Goal: Task Accomplishment & Management: Manage account settings

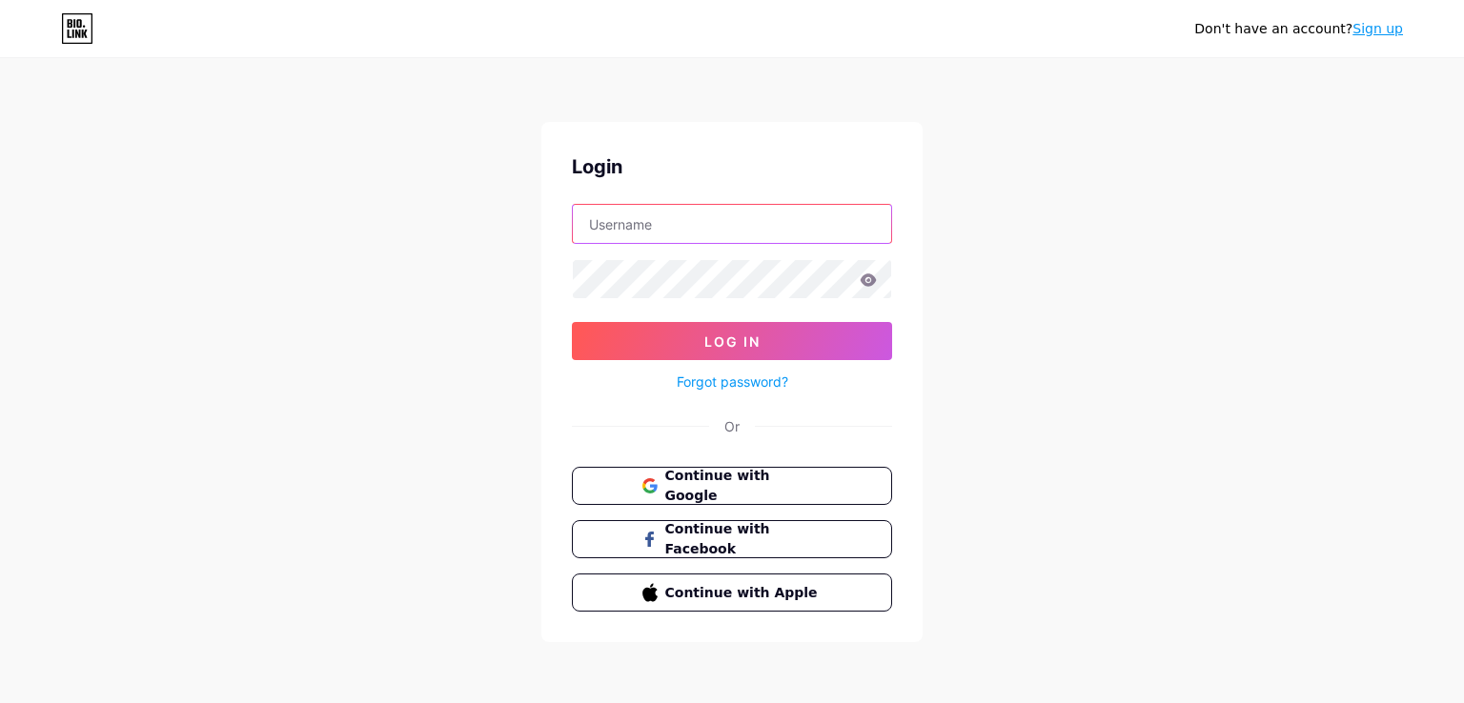
click at [704, 230] on input "text" at bounding box center [732, 224] width 318 height 38
paste input "pikmykid"
type input "pikmykid"
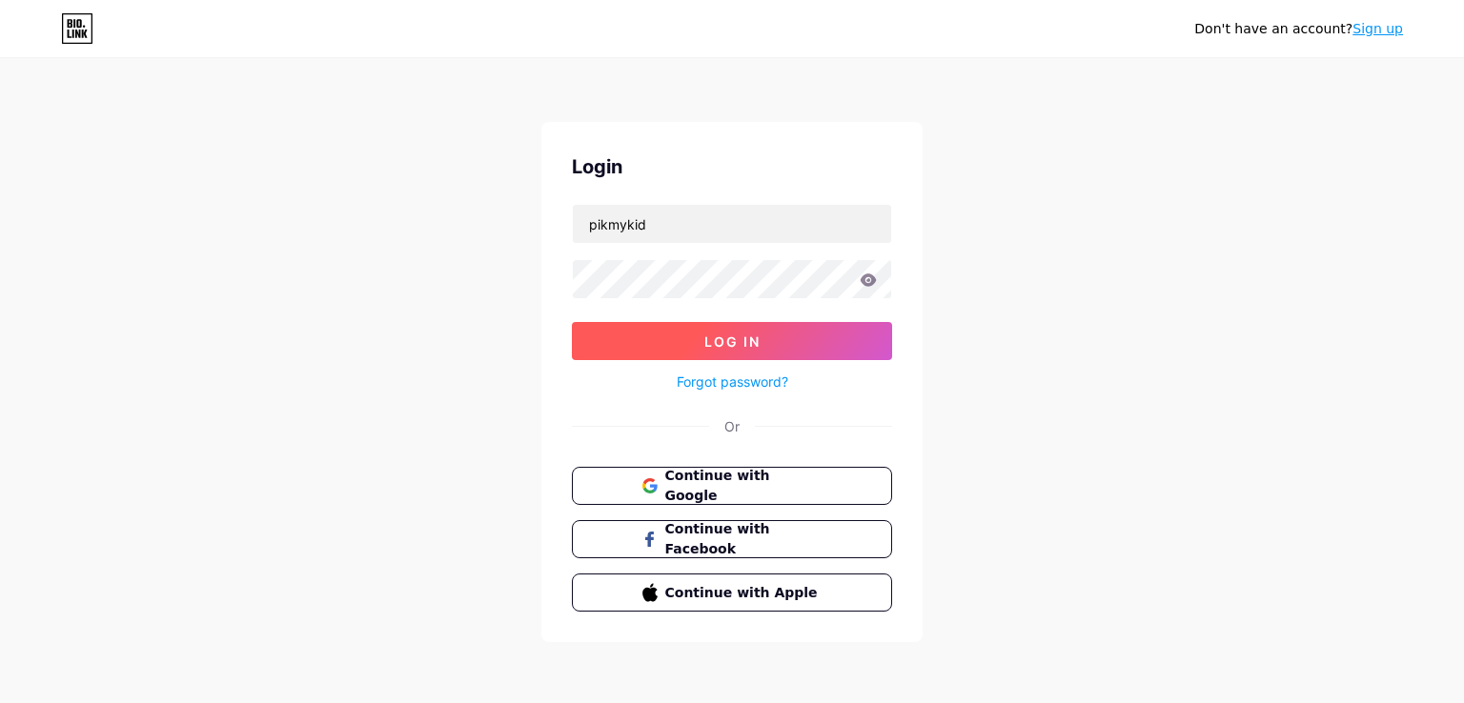
click at [766, 343] on button "Log In" at bounding box center [732, 341] width 320 height 38
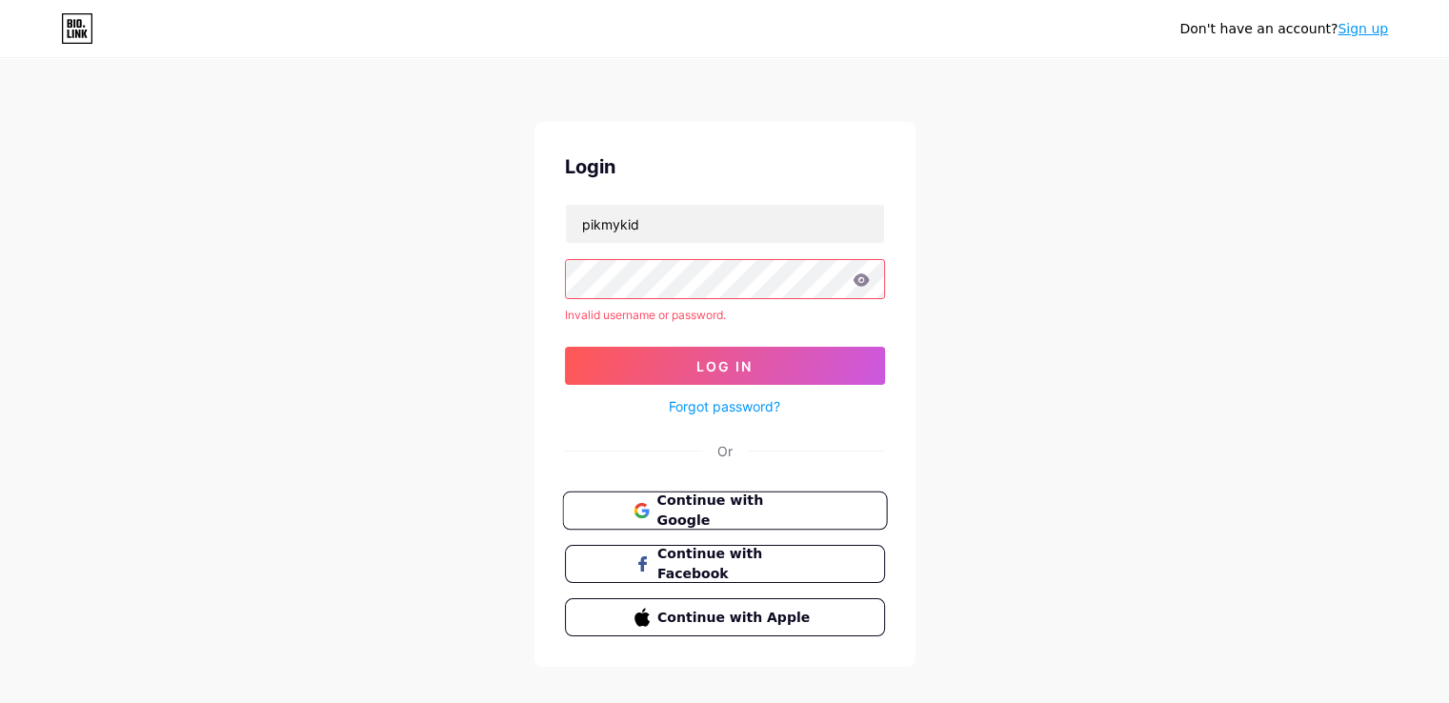
click at [811, 518] on span "Continue with Google" at bounding box center [735, 511] width 159 height 41
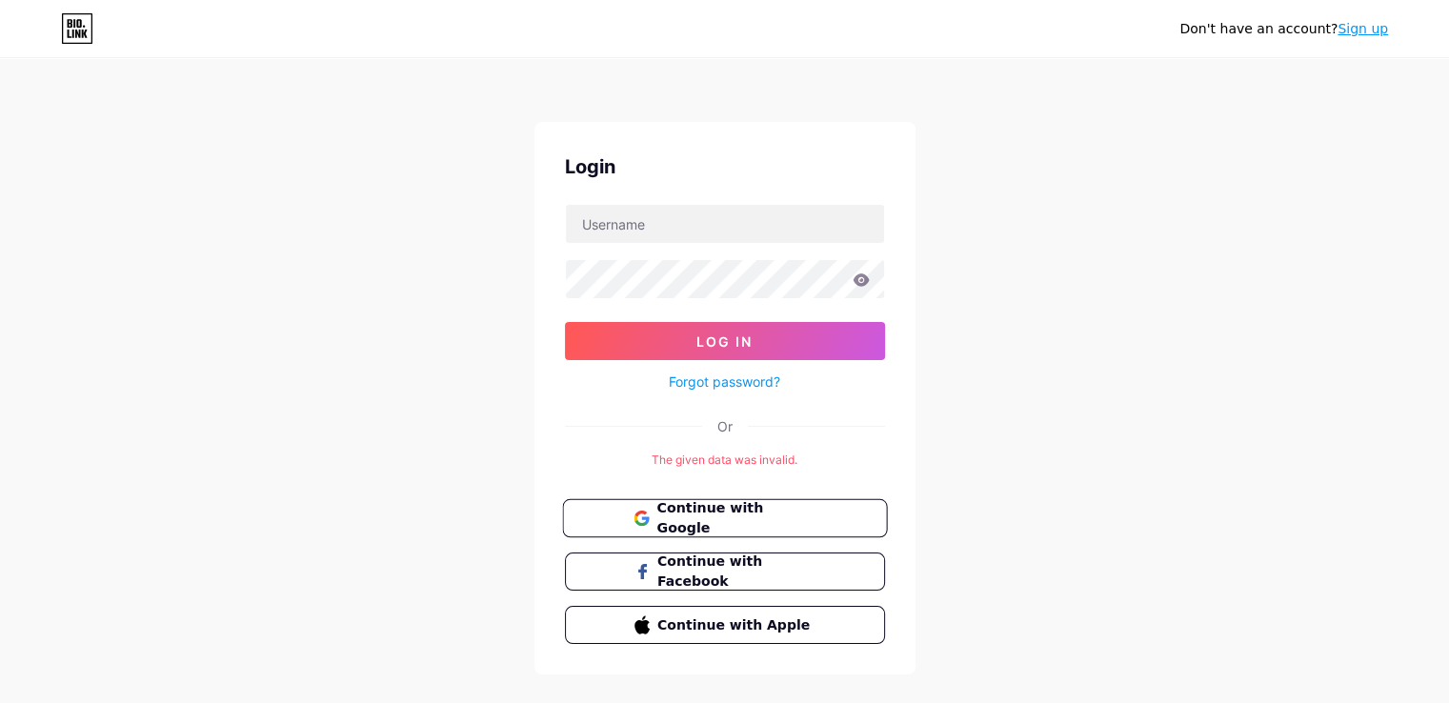
click at [745, 523] on span "Continue with Google" at bounding box center [735, 518] width 159 height 41
click at [777, 223] on input "text" at bounding box center [725, 224] width 318 height 38
click at [649, 226] on form "pikmykid1@gmail.com Log In Forgot password?" at bounding box center [725, 299] width 320 height 190
drag, startPoint x: 649, startPoint y: 226, endPoint x: 874, endPoint y: 218, distance: 225.0
click at [874, 218] on input "pikmykid1@gmail.com" at bounding box center [725, 224] width 318 height 38
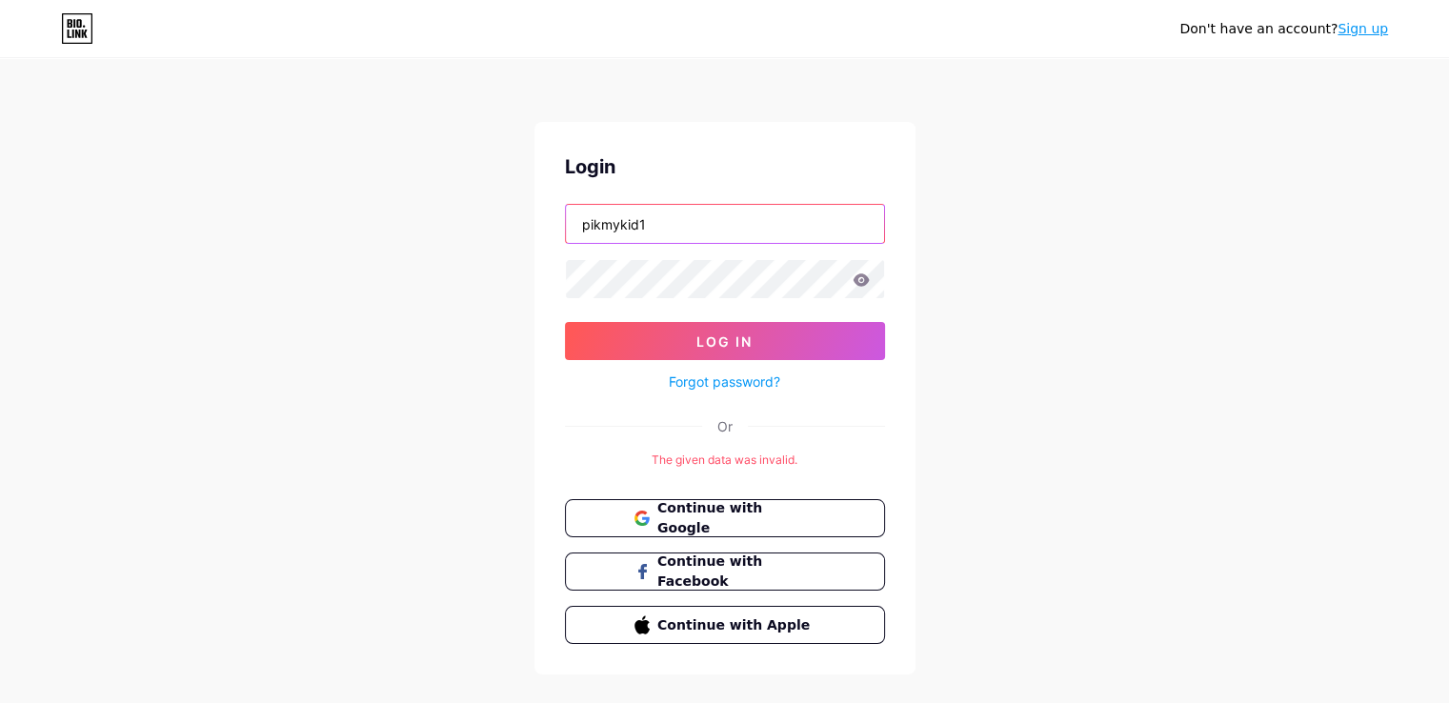
click at [565, 322] on button "Log In" at bounding box center [725, 341] width 320 height 38
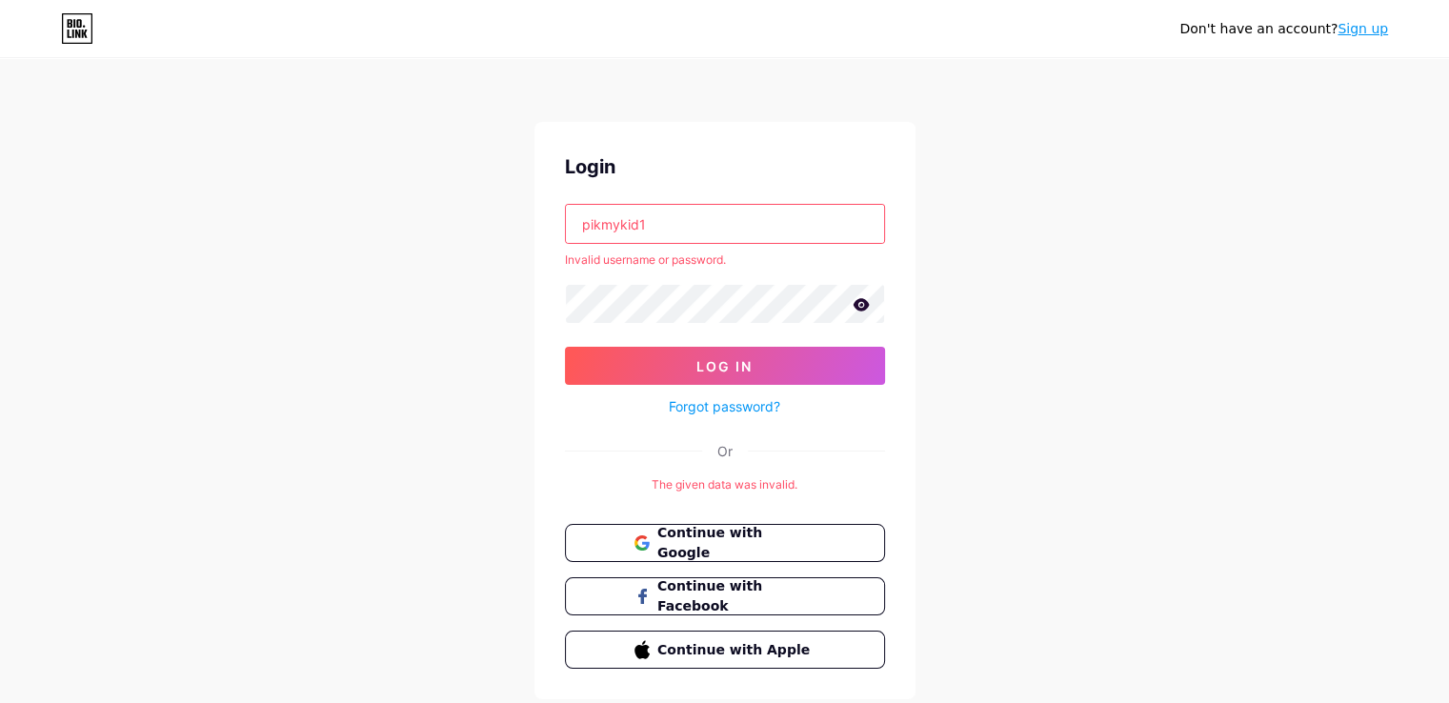
click at [782, 232] on input "pikmykid1" at bounding box center [725, 224] width 318 height 38
type input "pikmykid"
click at [565, 347] on button "Log In" at bounding box center [725, 366] width 320 height 38
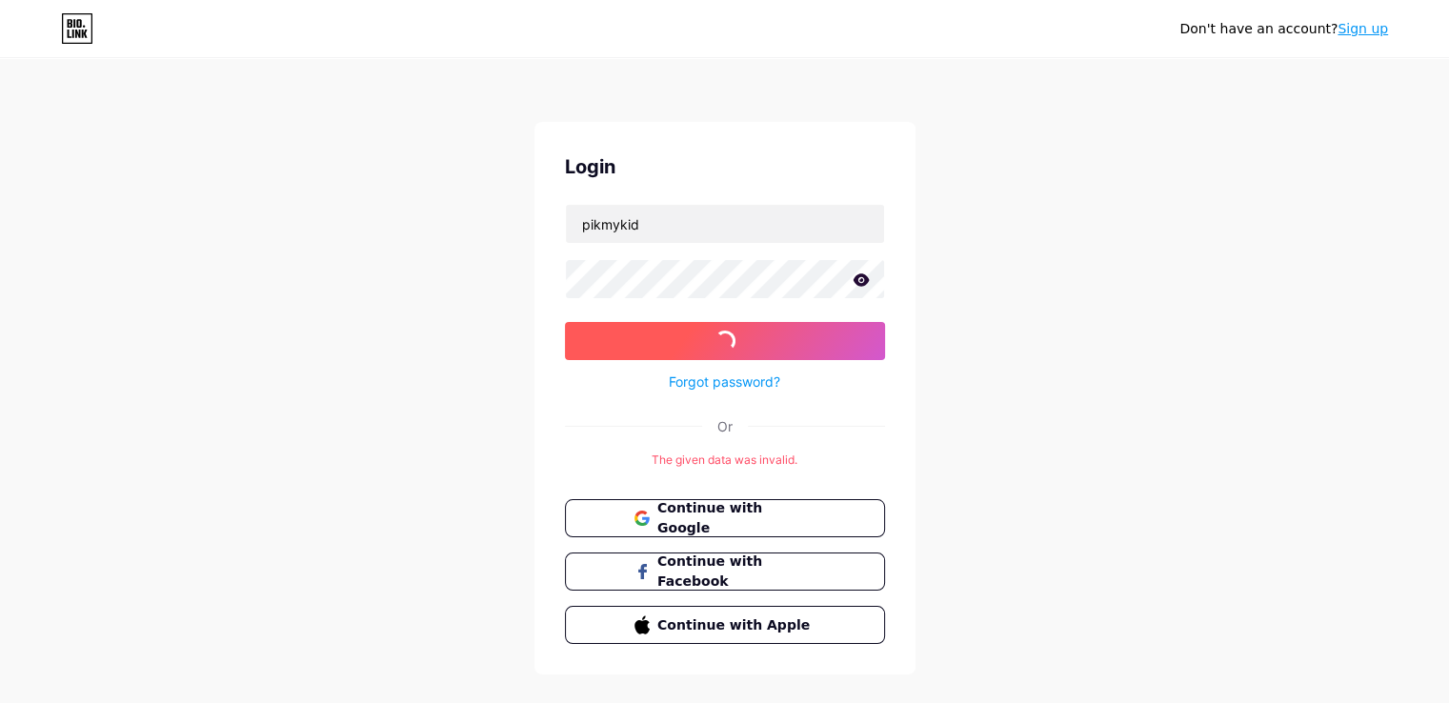
click at [580, 345] on button "Log In" at bounding box center [725, 341] width 320 height 38
